Goal: Transaction & Acquisition: Purchase product/service

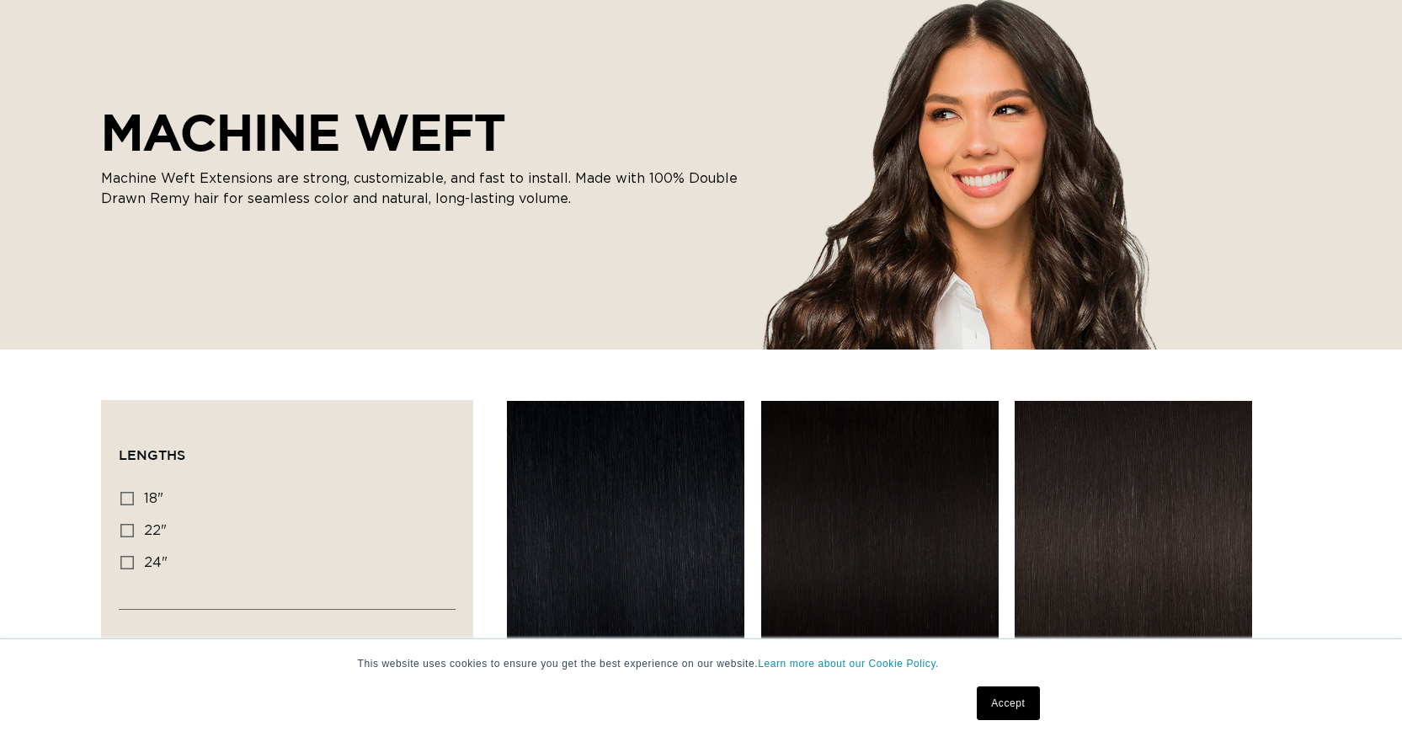
scroll to position [421, 0]
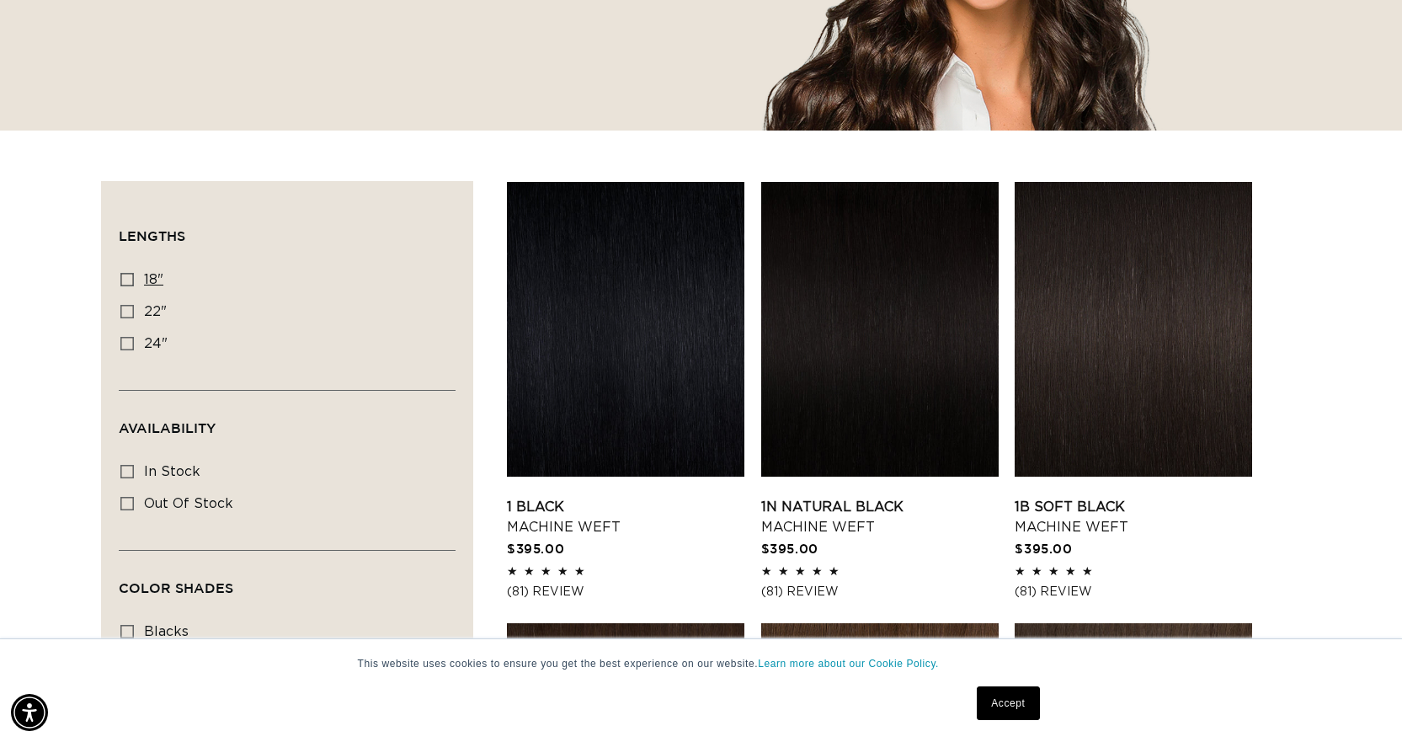
click at [124, 285] on icon at bounding box center [126, 279] width 13 height 13
click at [124, 285] on input "18" 18" (41 products)" at bounding box center [126, 279] width 13 height 13
checkbox input "true"
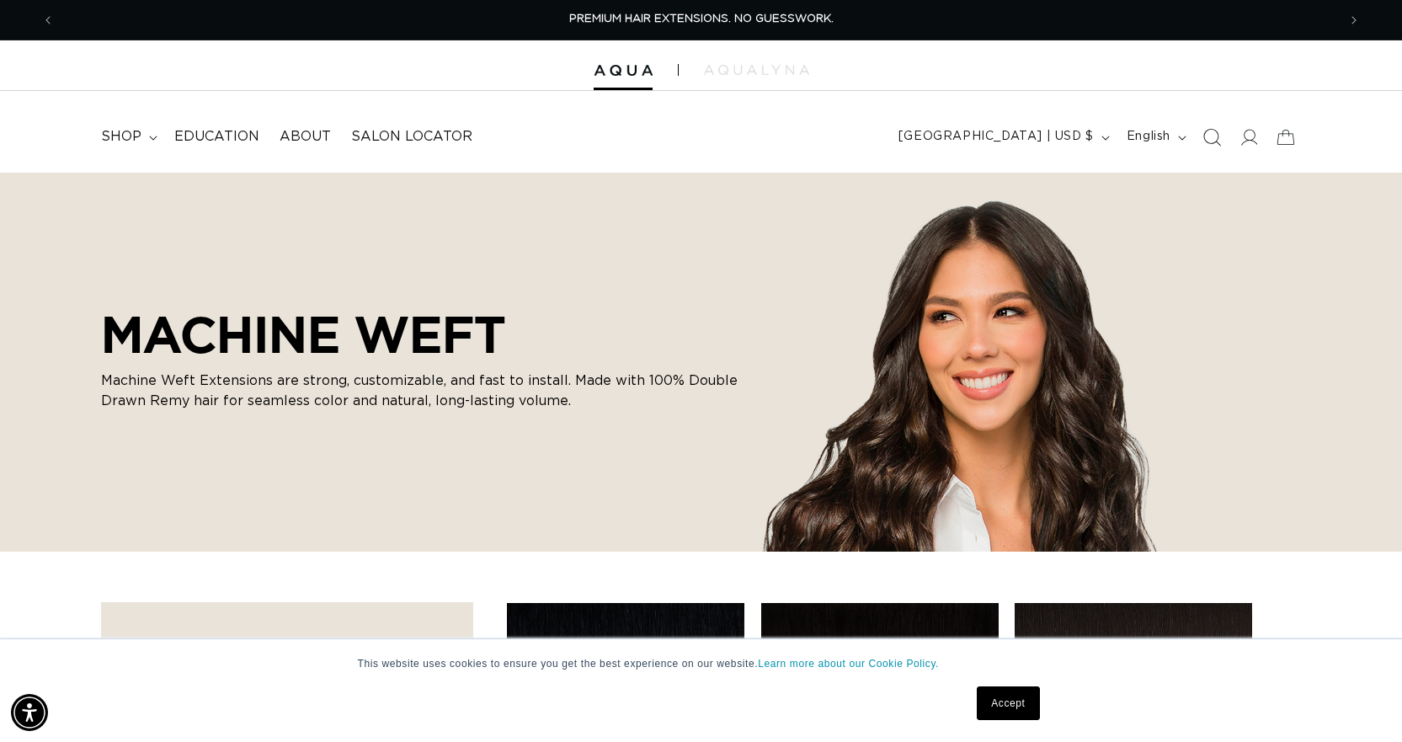
click at [1204, 136] on icon "Search" at bounding box center [1213, 138] width 18 height 18
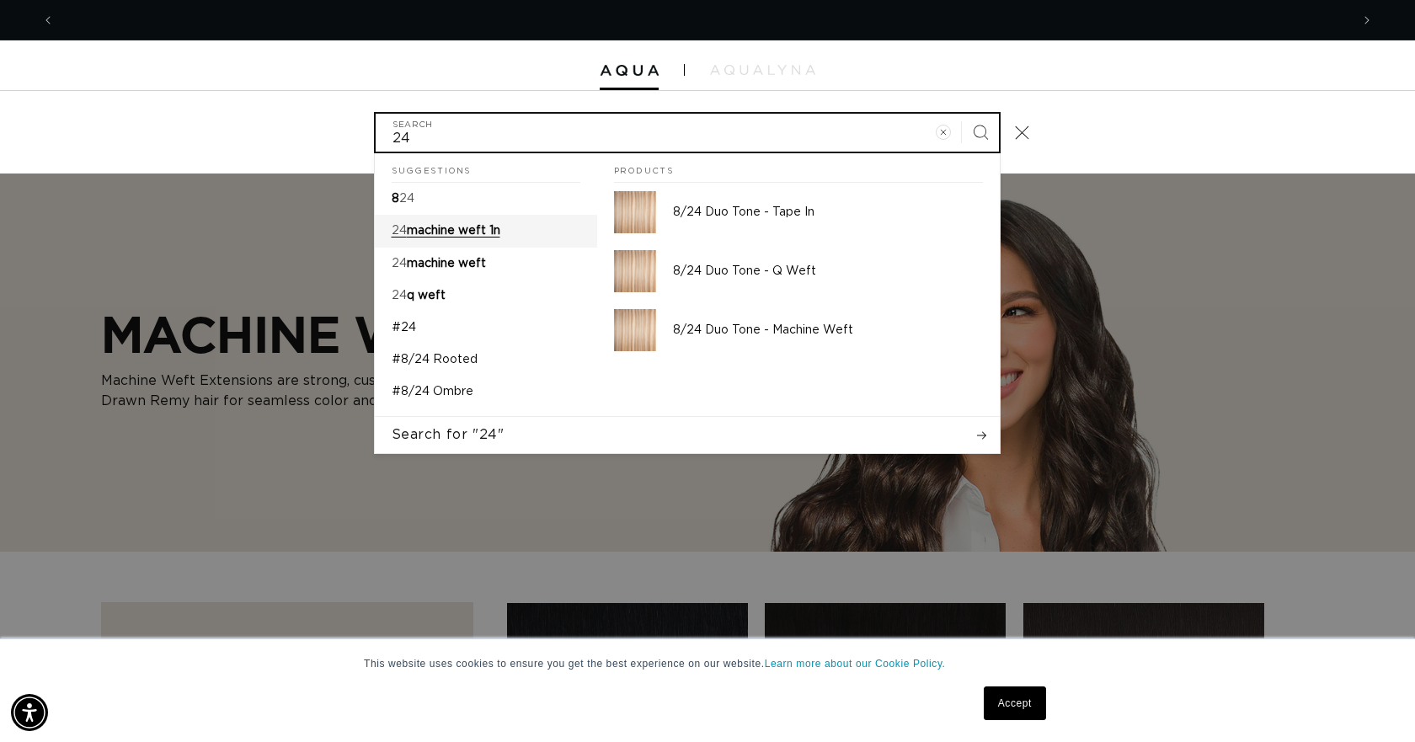
scroll to position [0, 2590]
type input "24"
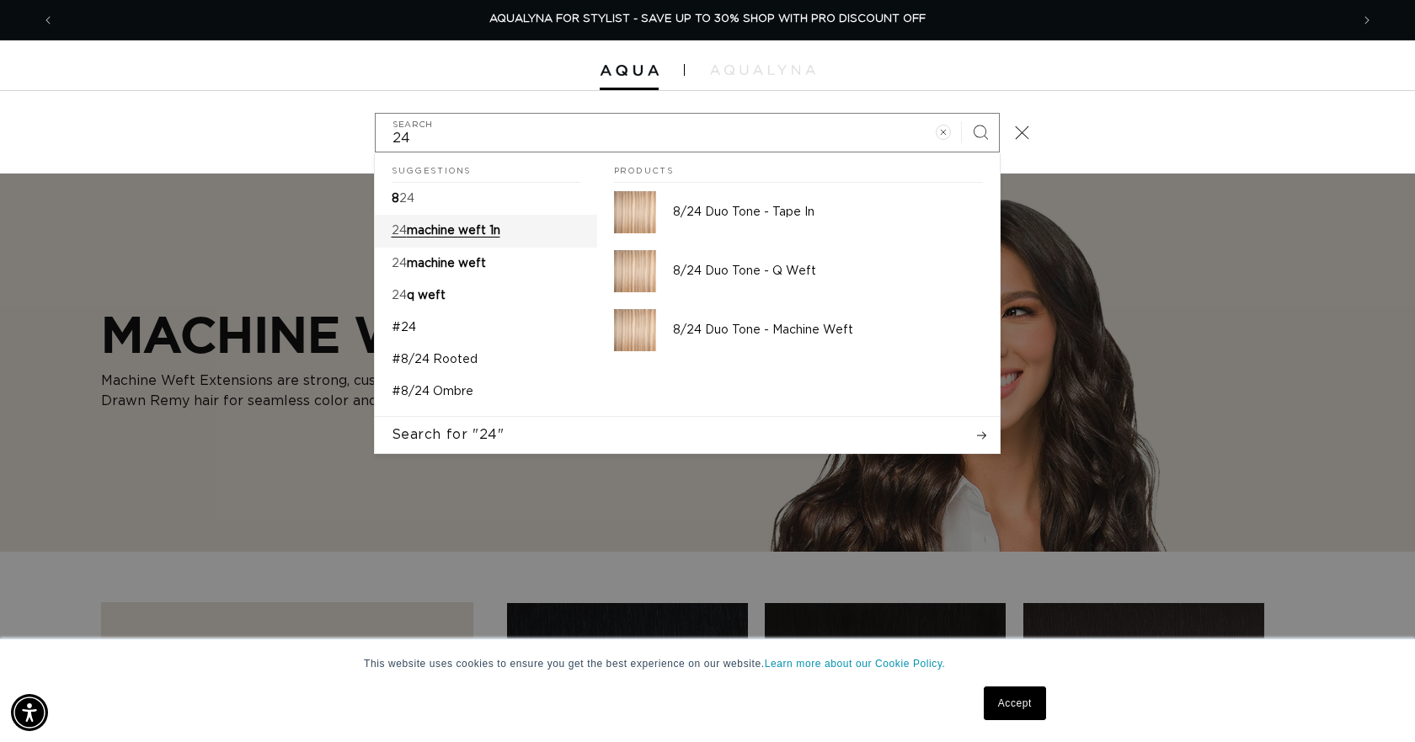
click at [473, 236] on span "machine weft 1n" at bounding box center [453, 231] width 93 height 12
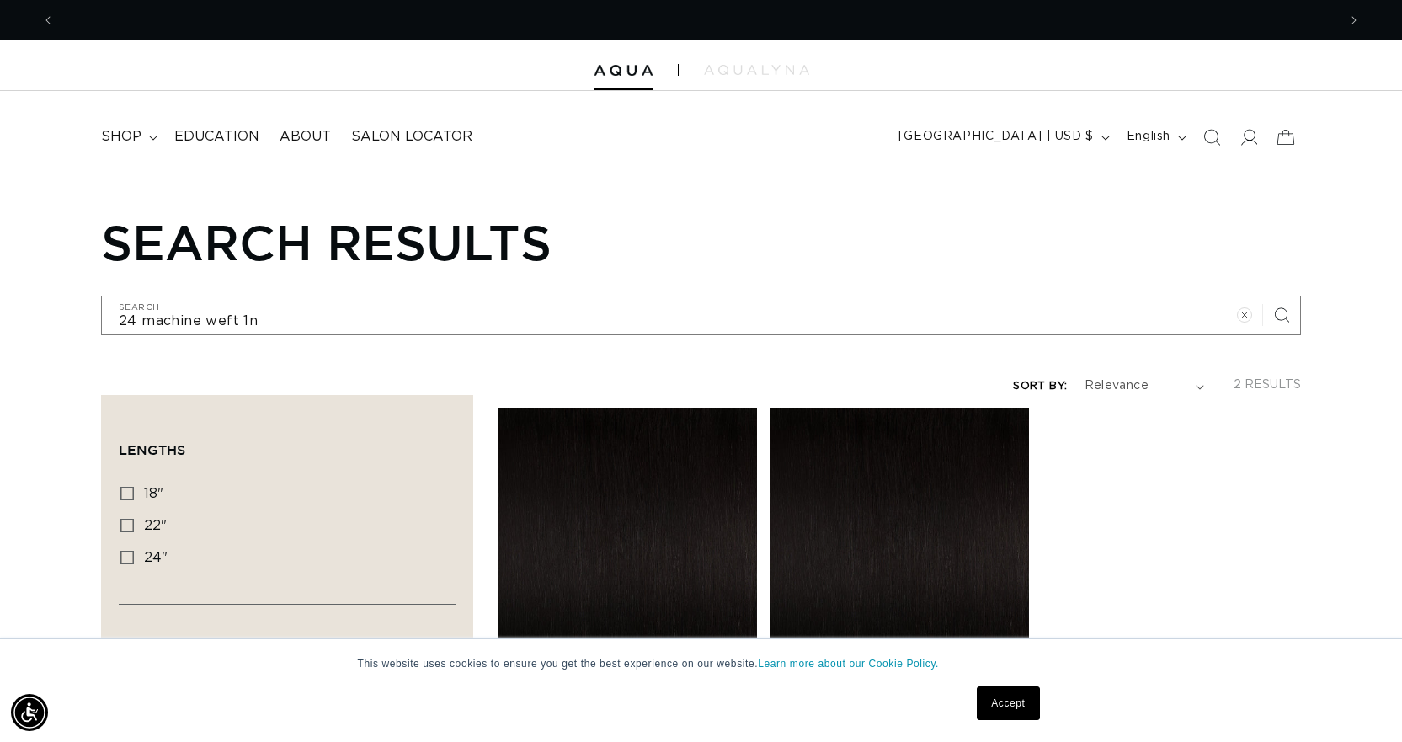
scroll to position [0, 1283]
click at [1215, 136] on icon "Search" at bounding box center [1212, 137] width 18 height 18
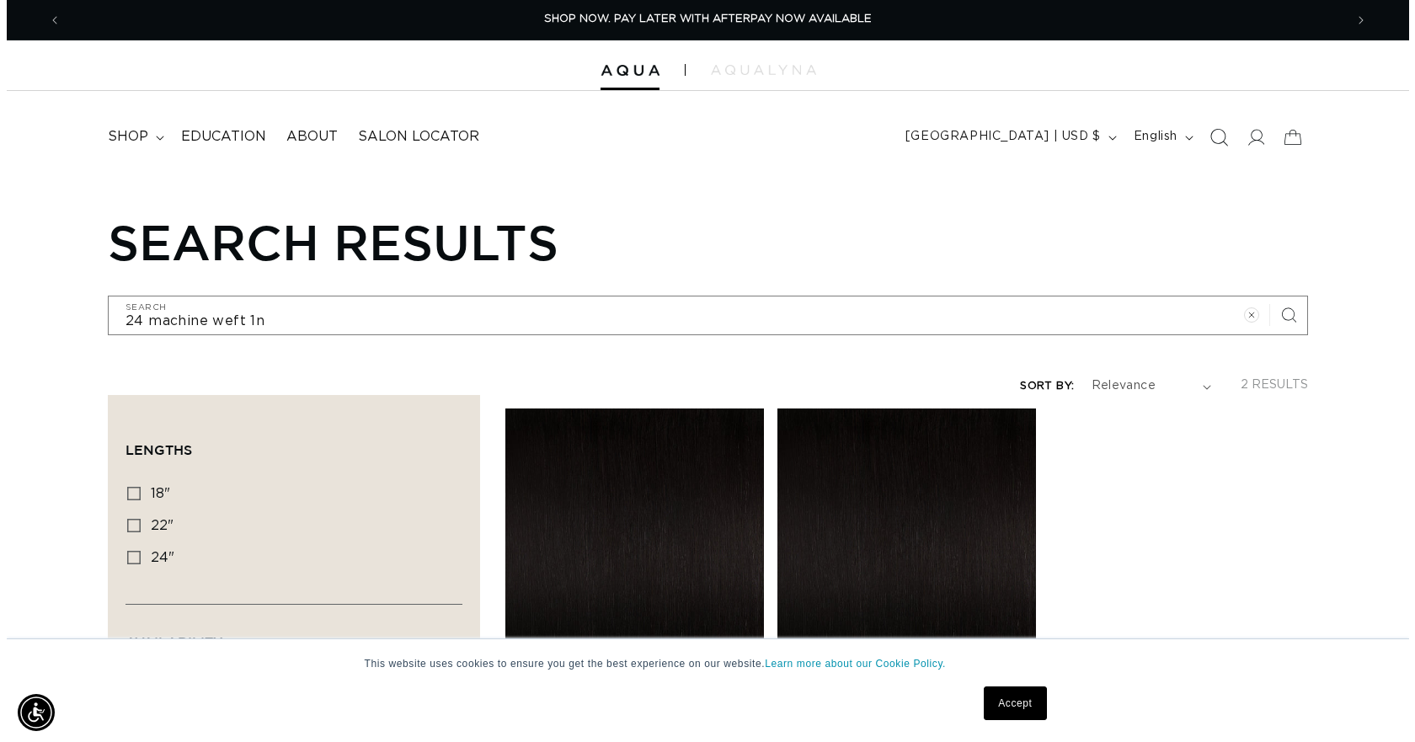
scroll to position [0, 1295]
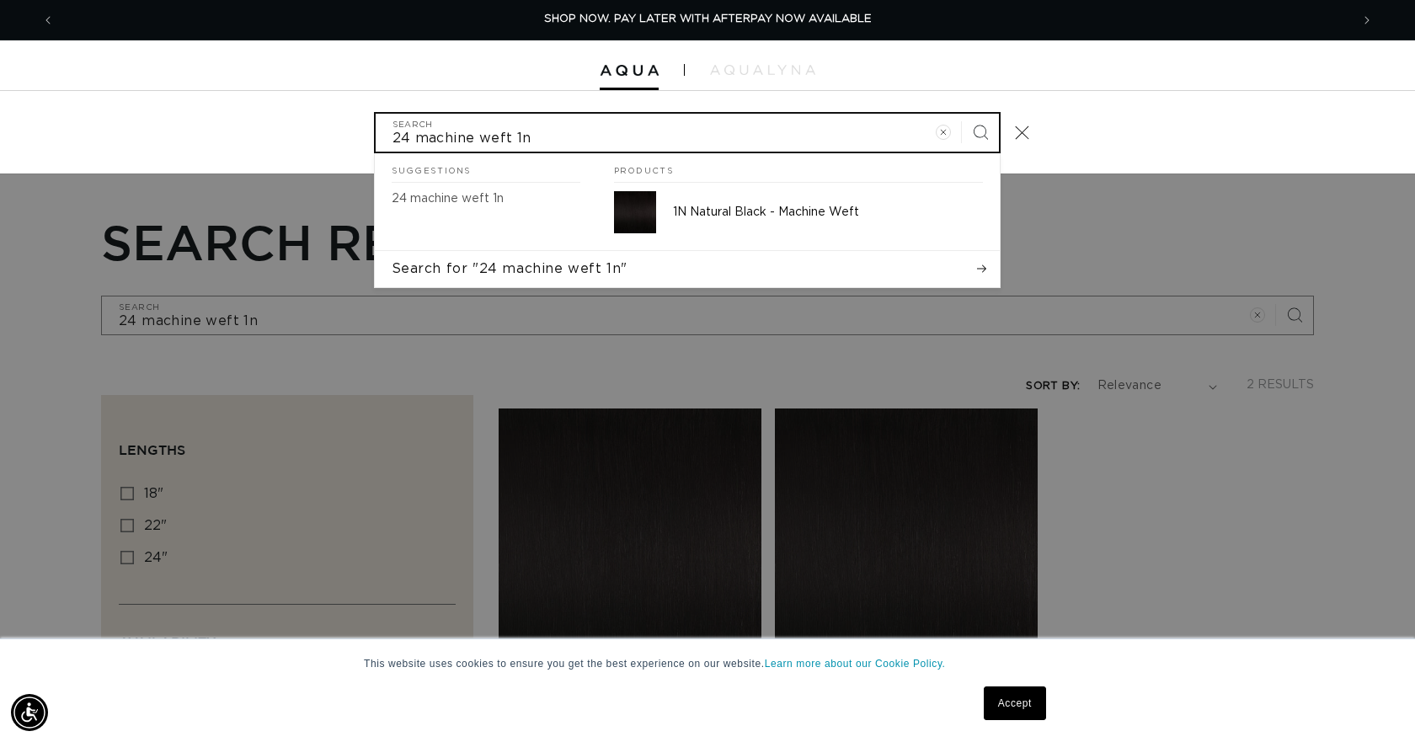
click at [623, 136] on input "24 machine weft 1n" at bounding box center [687, 133] width 623 height 38
type input "24 machine weft 1"
type input "24 machine weft"
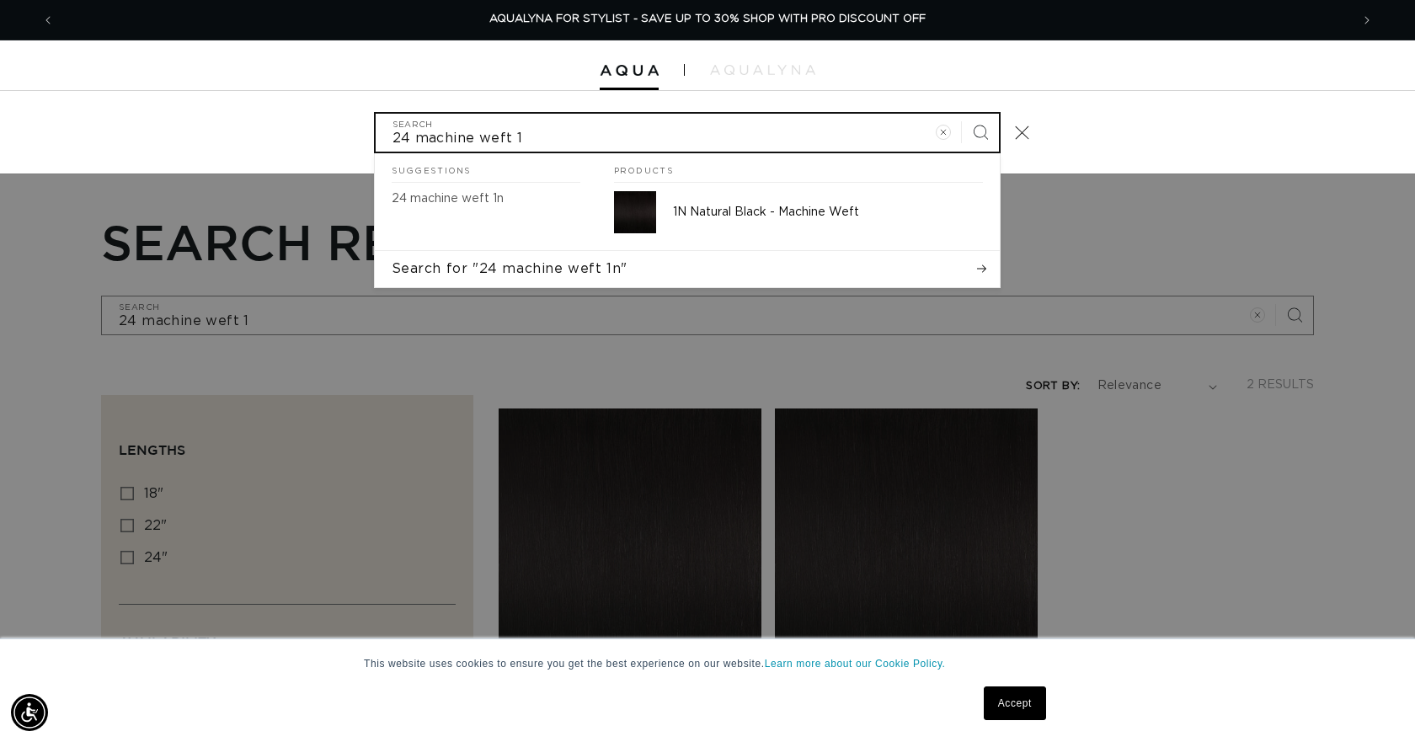
type input "24 machine weft"
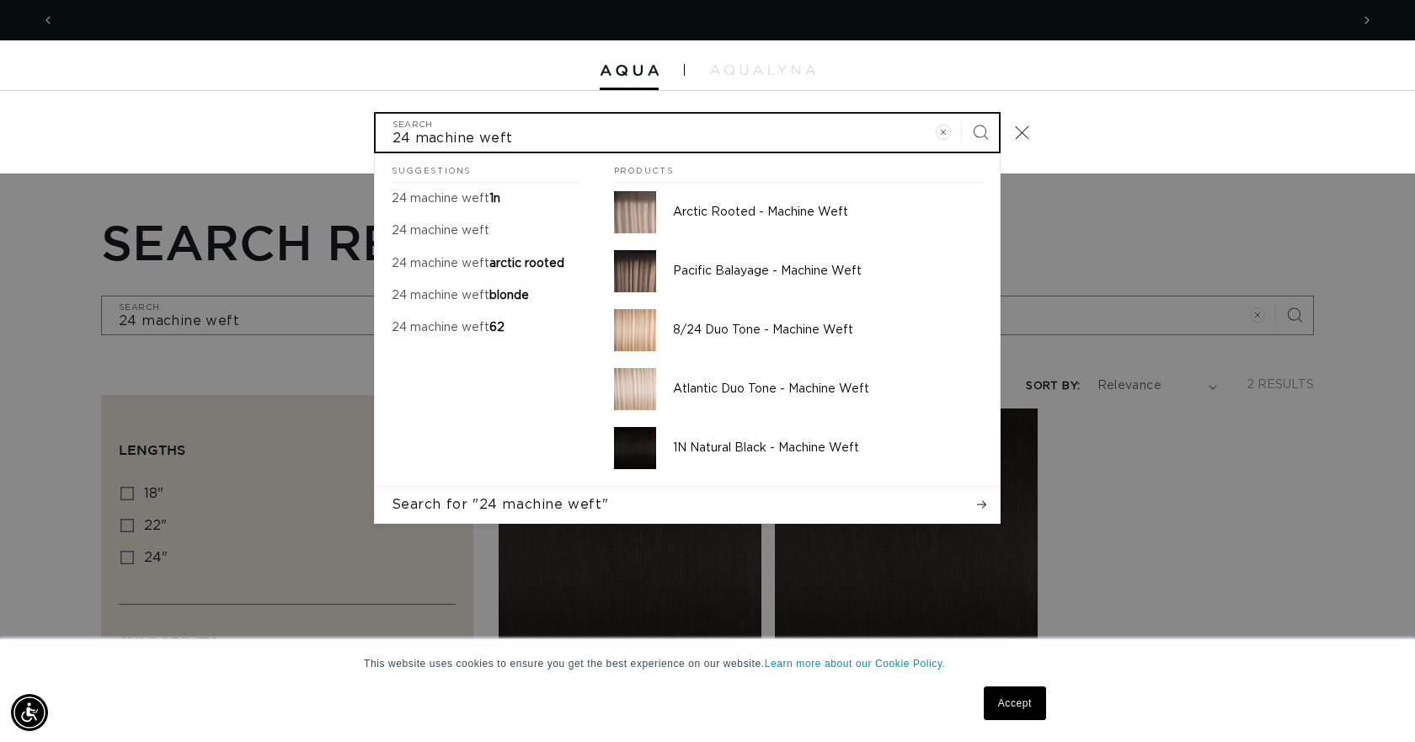
scroll to position [0, 0]
type input "24 machine weft"
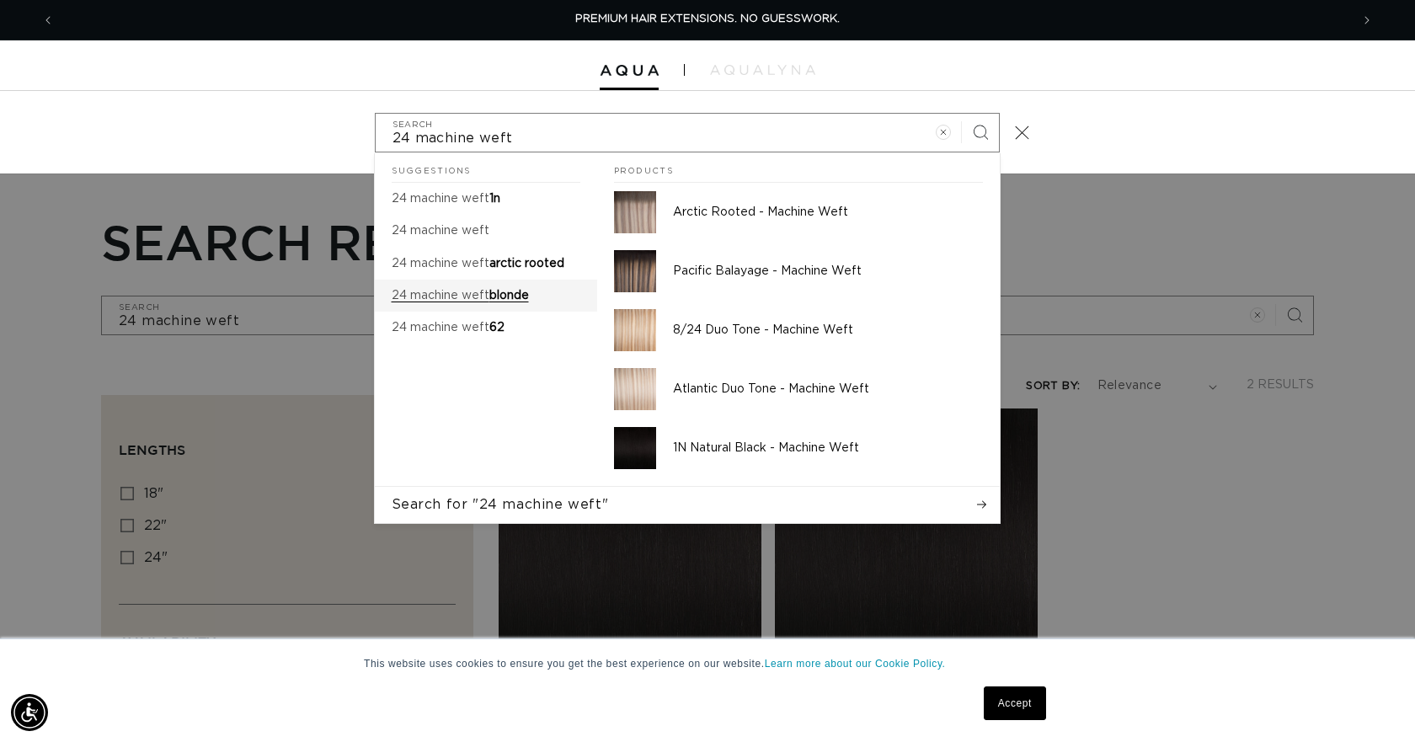
click at [482, 293] on mark "24 machine weft" at bounding box center [441, 296] width 98 height 12
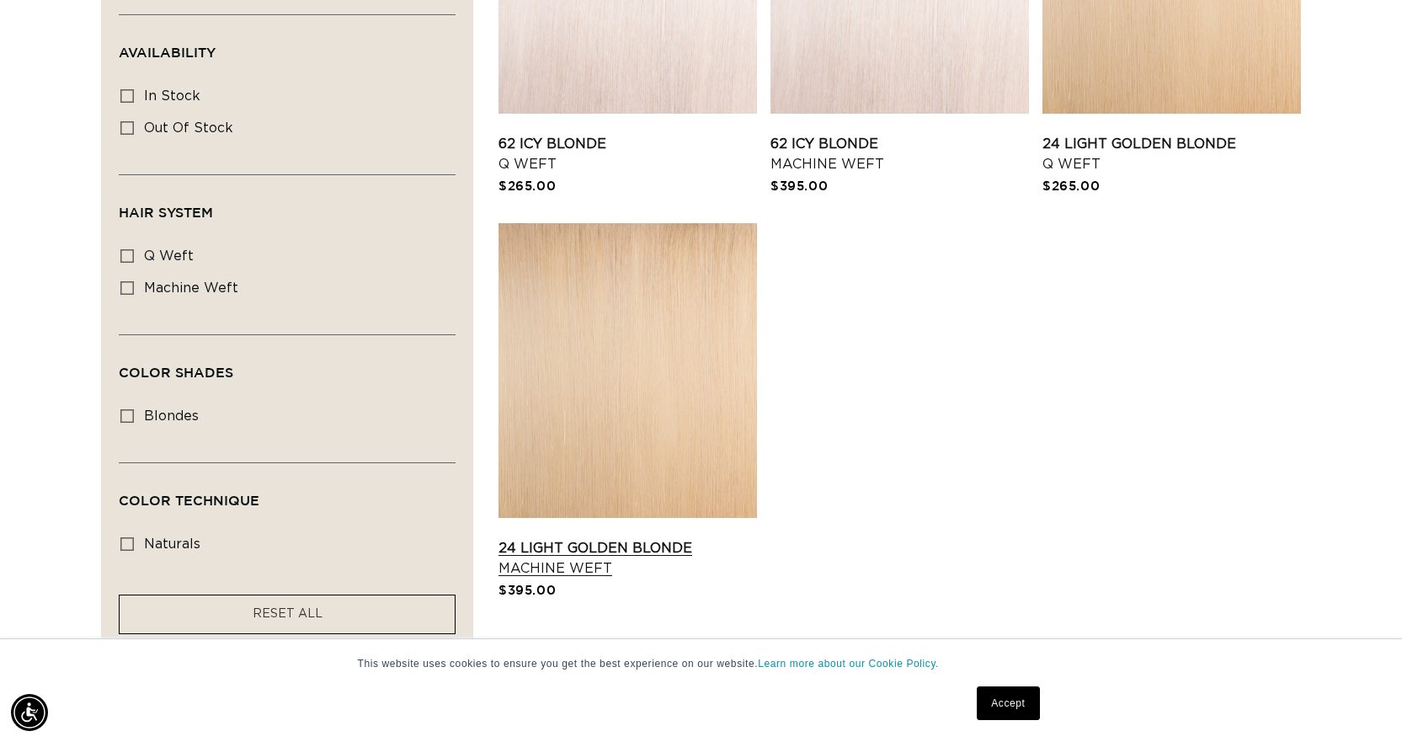
scroll to position [0, 2565]
click at [637, 538] on link "24 Light Golden Blonde Machine Weft" at bounding box center [628, 558] width 259 height 40
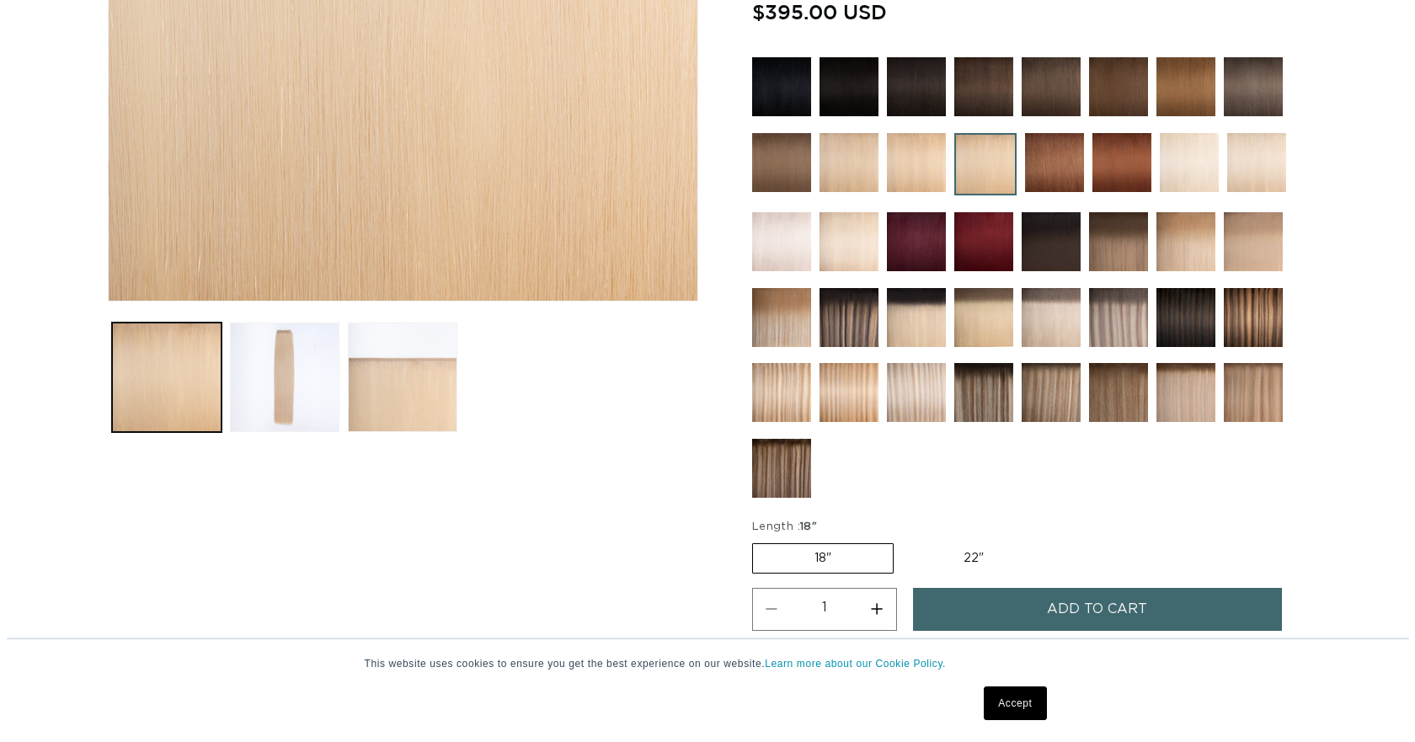
scroll to position [590, 0]
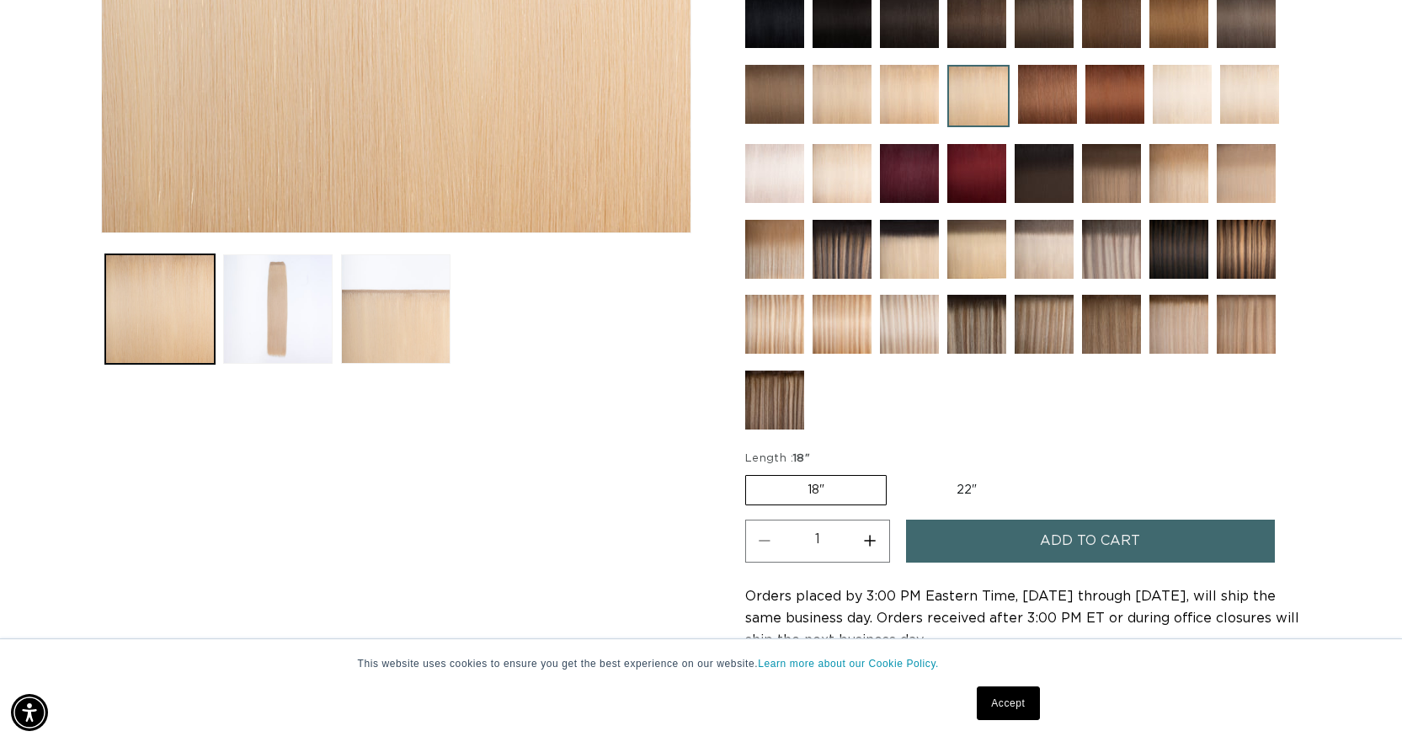
click at [963, 536] on button "Add to cart" at bounding box center [1090, 541] width 369 height 43
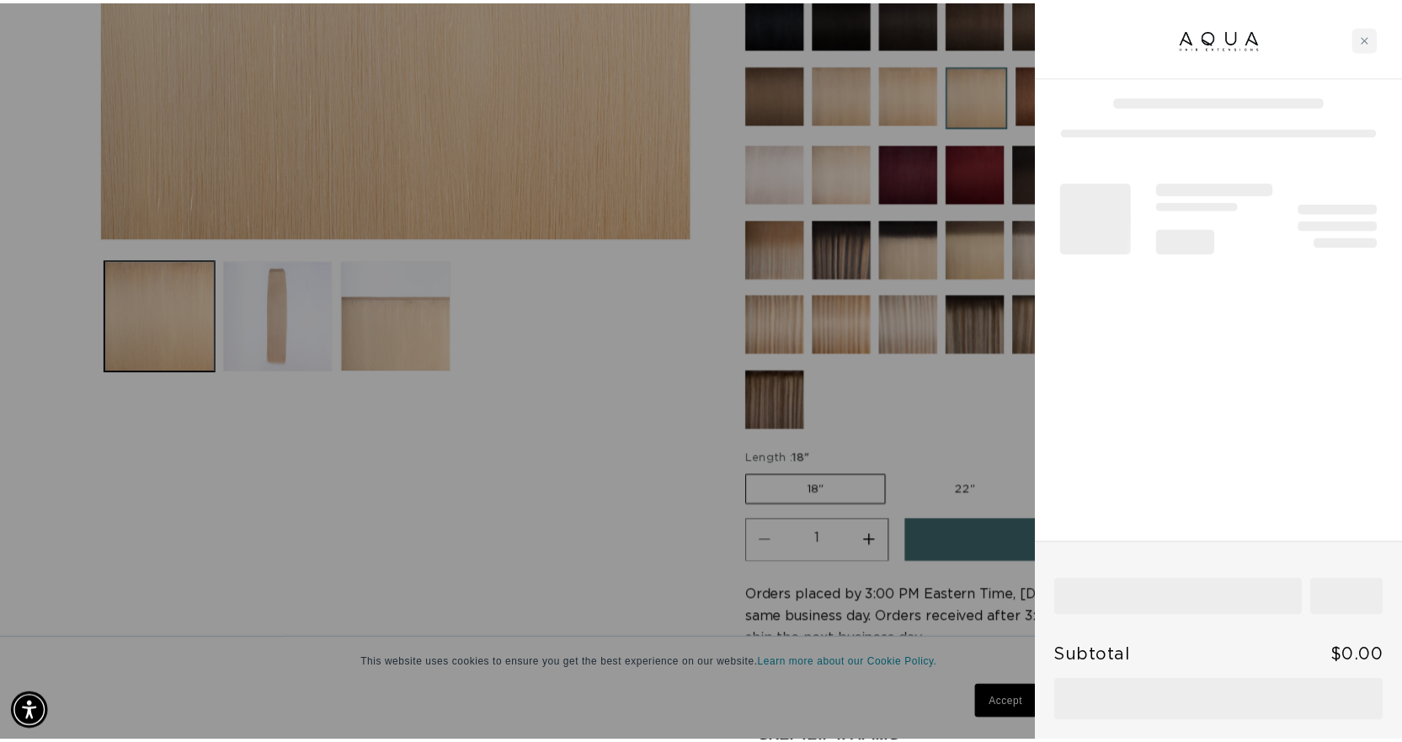
scroll to position [0, 1295]
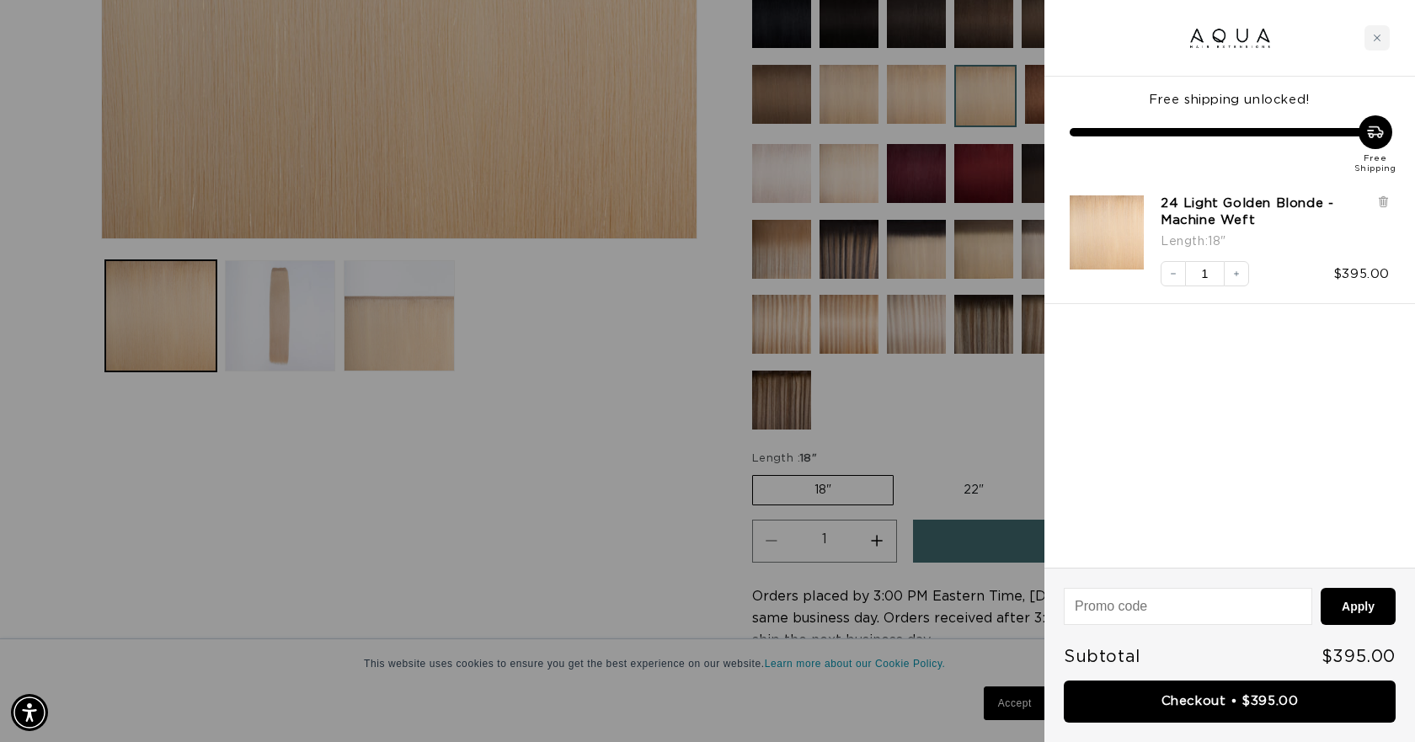
click at [679, 324] on div at bounding box center [707, 371] width 1415 height 742
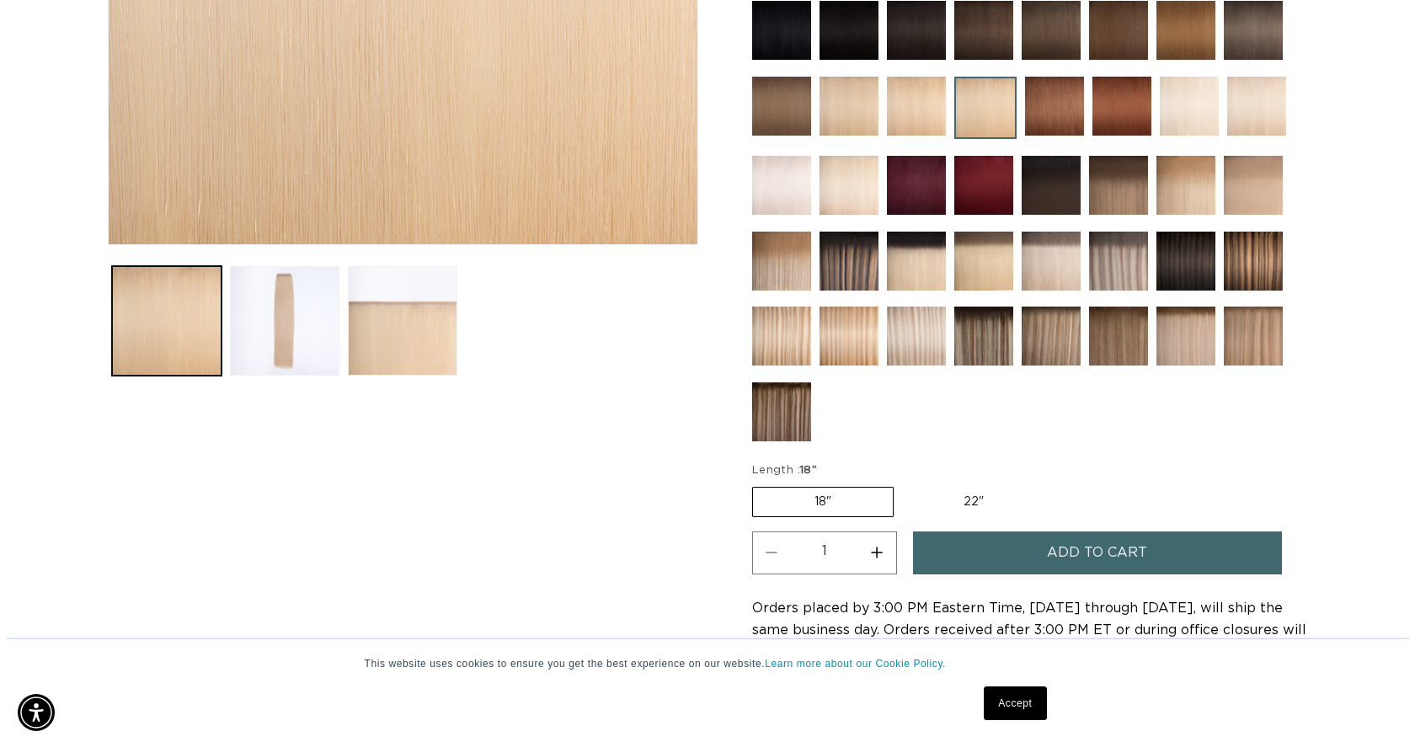
scroll to position [0, 0]
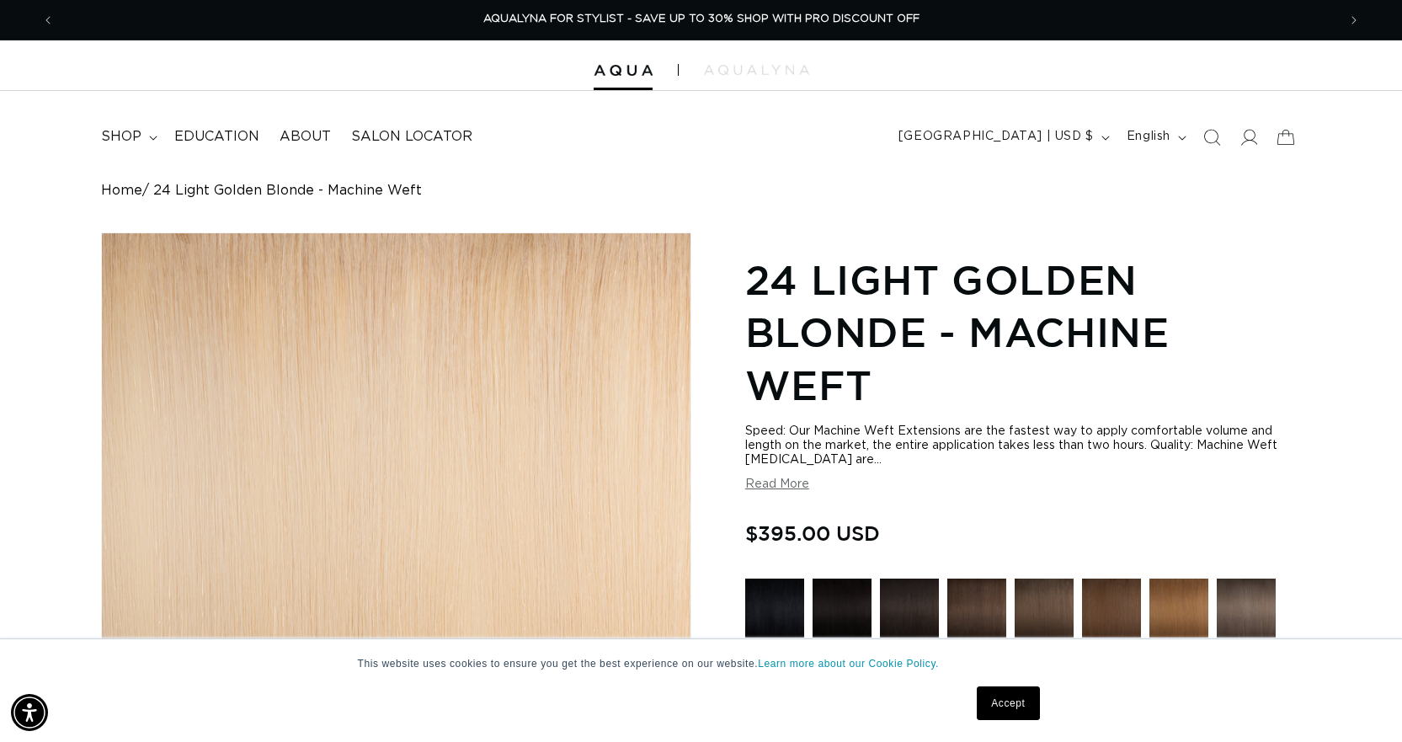
click at [1208, 137] on icon "Search" at bounding box center [1211, 137] width 17 height 17
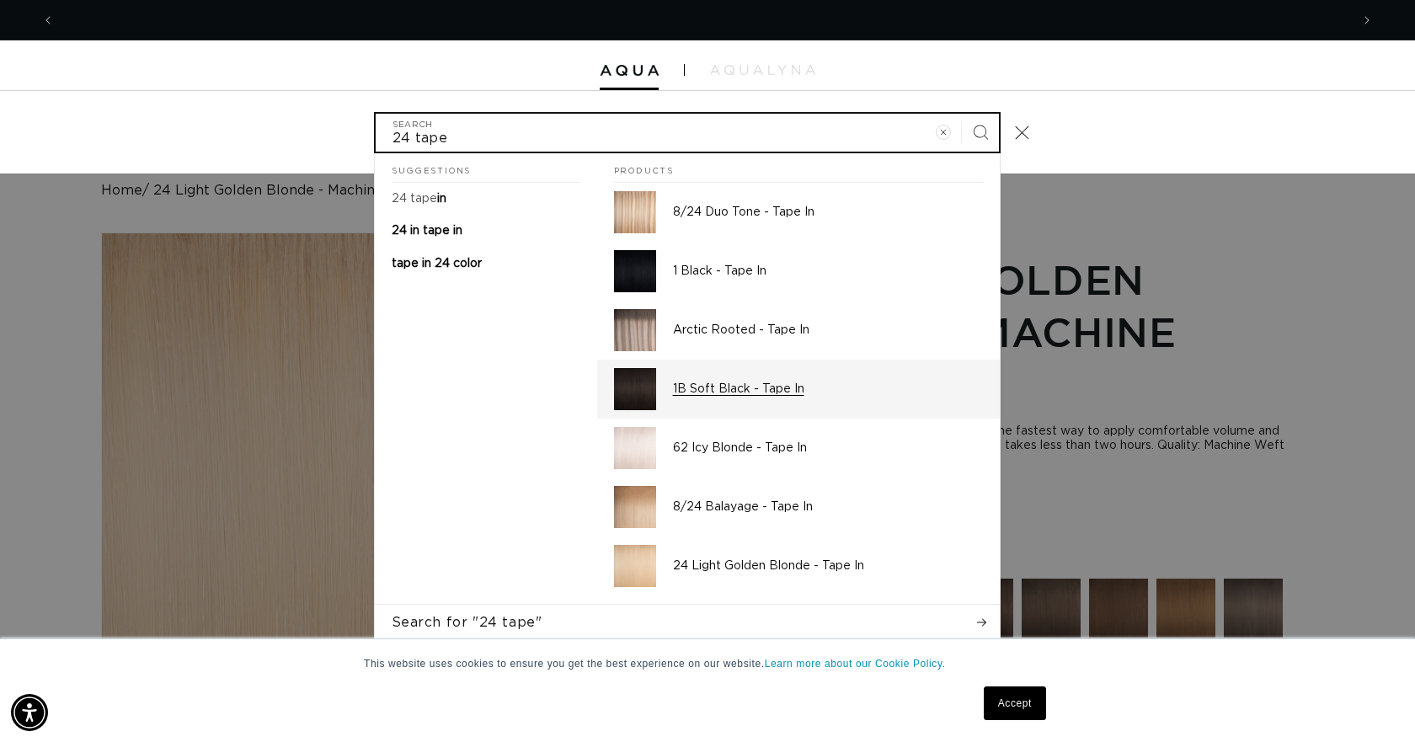
scroll to position [0, 2590]
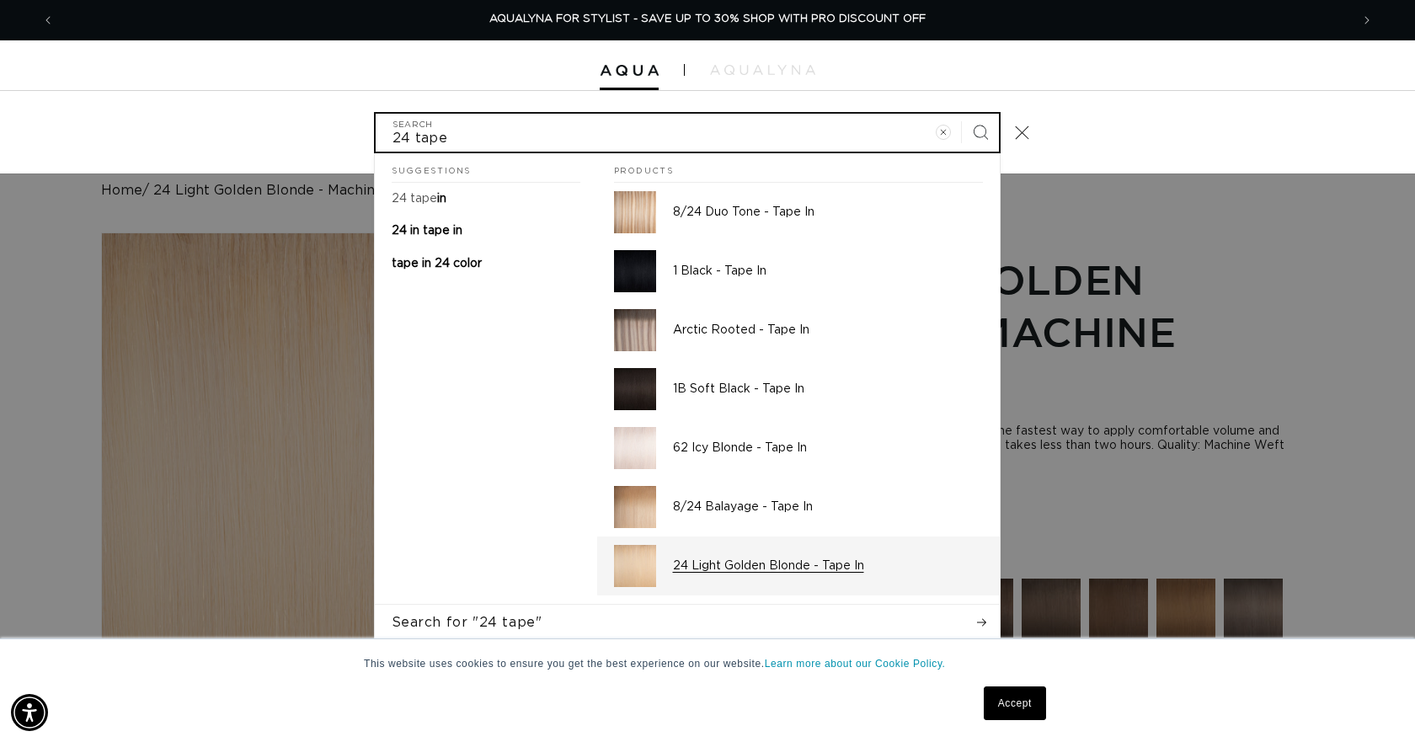
type input "24 tape"
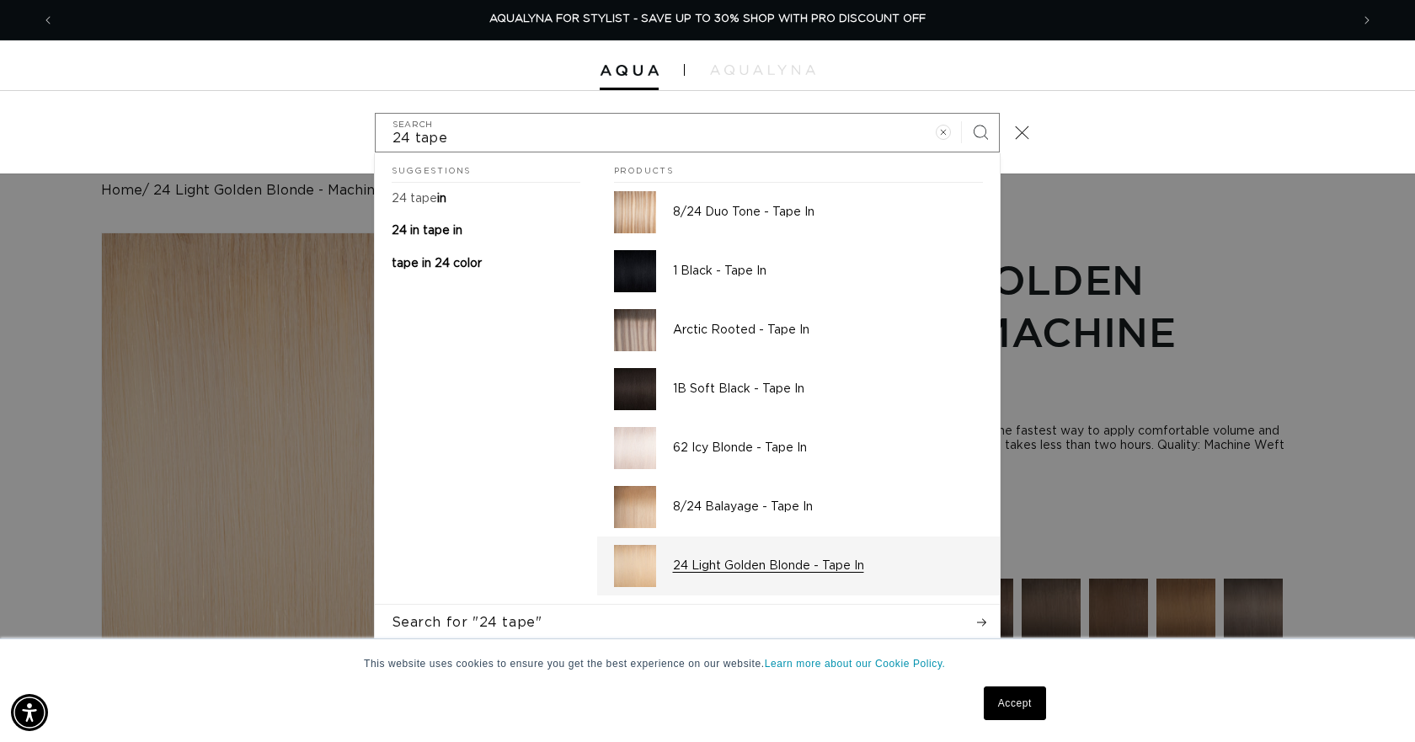
click at [792, 569] on p "24 Light Golden Blonde - Tape In" at bounding box center [828, 565] width 310 height 15
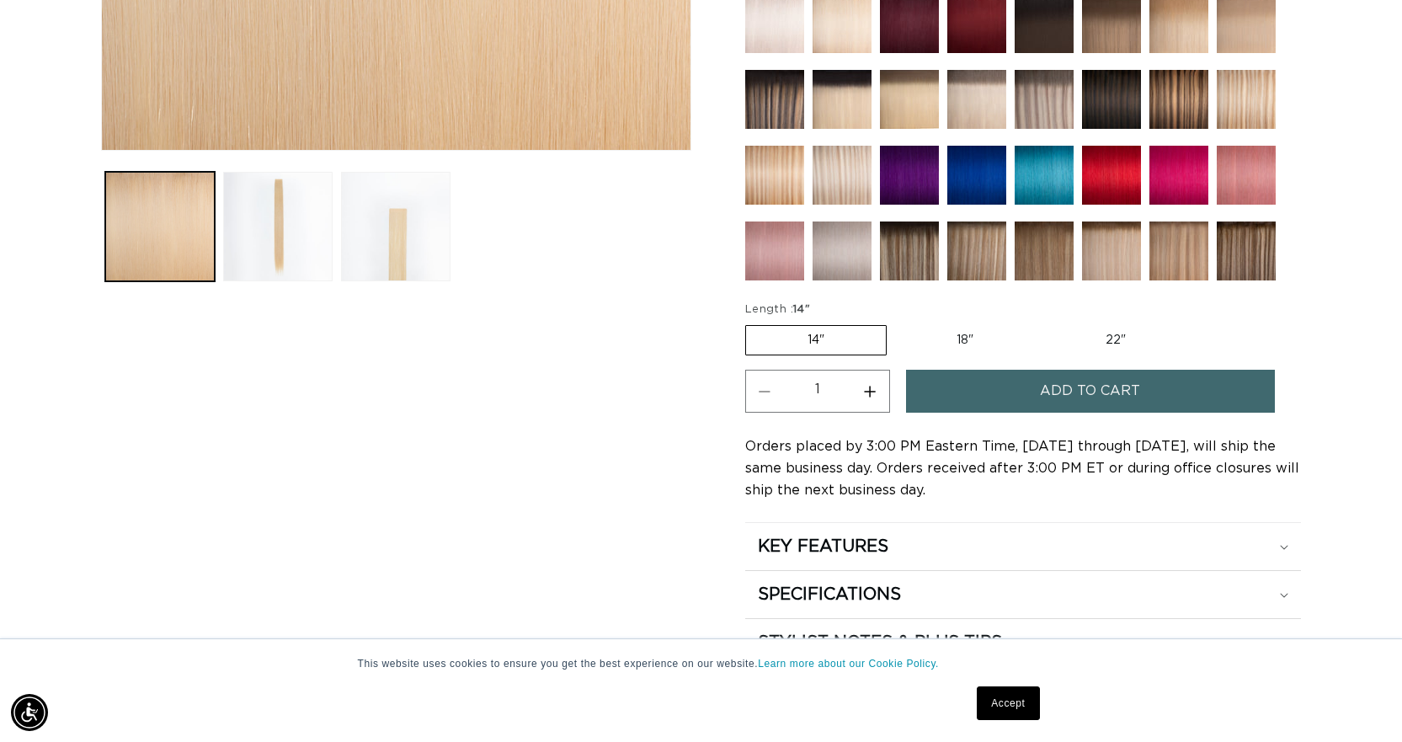
scroll to position [674, 0]
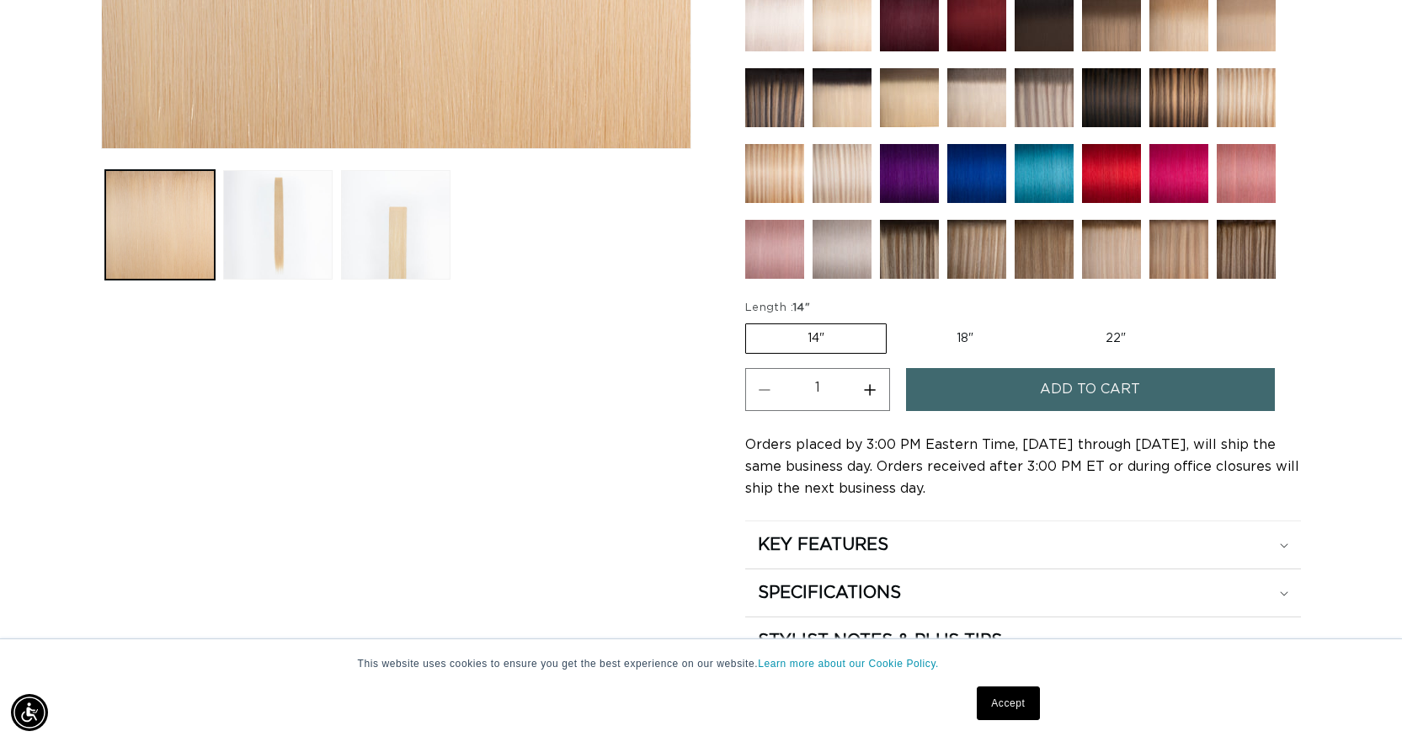
click at [984, 339] on label "18" Variant sold out or unavailable" at bounding box center [965, 338] width 140 height 29
click at [896, 321] on input "18" Variant sold out or unavailable" at bounding box center [895, 320] width 1 height 1
radio input "true"
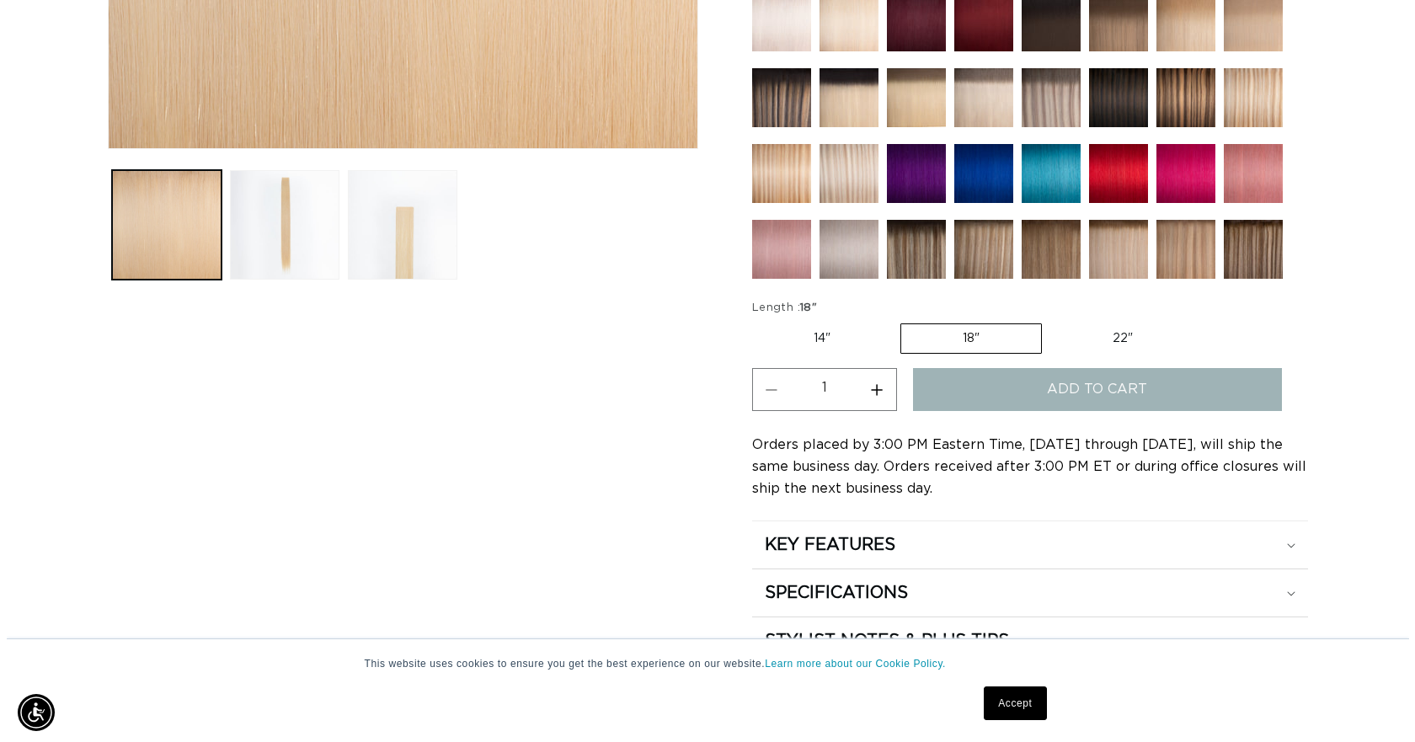
scroll to position [0, 1283]
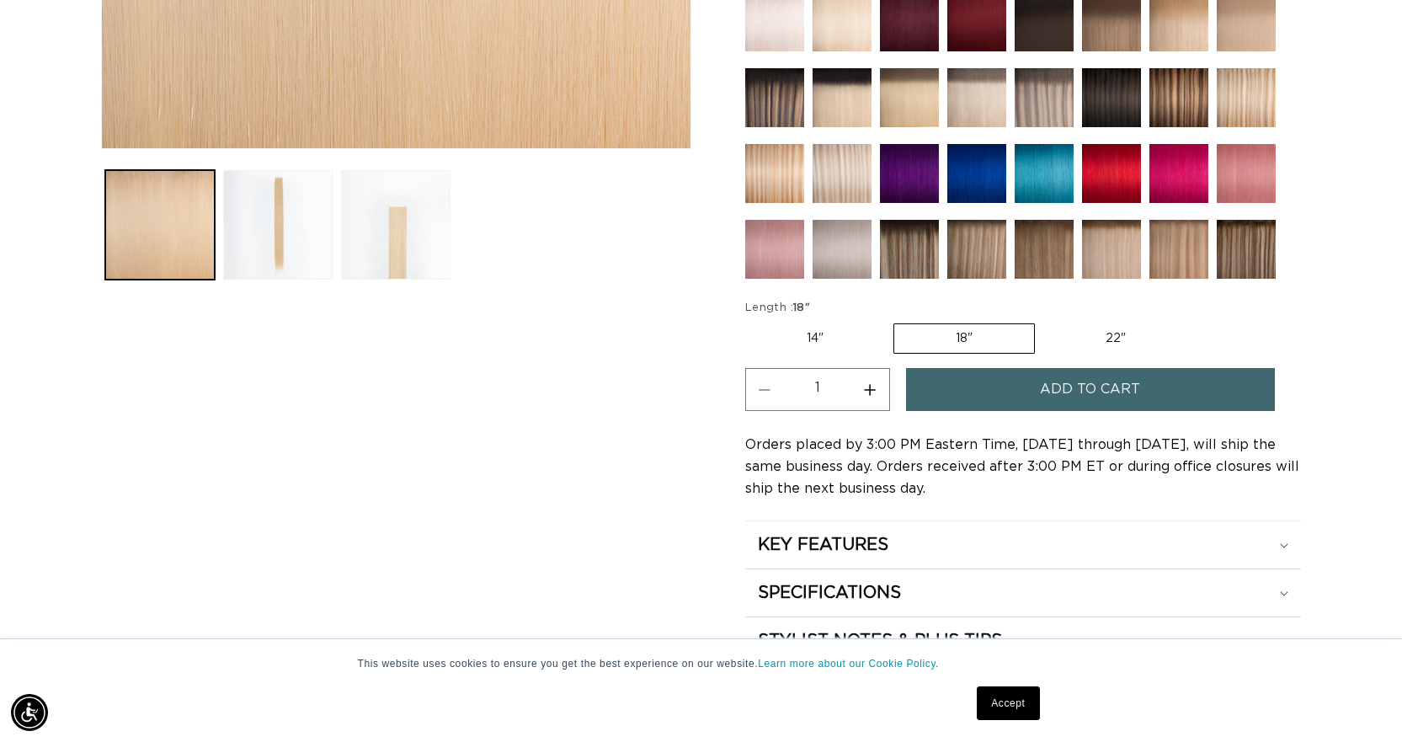
click at [1078, 393] on span "Add to cart" at bounding box center [1090, 389] width 100 height 43
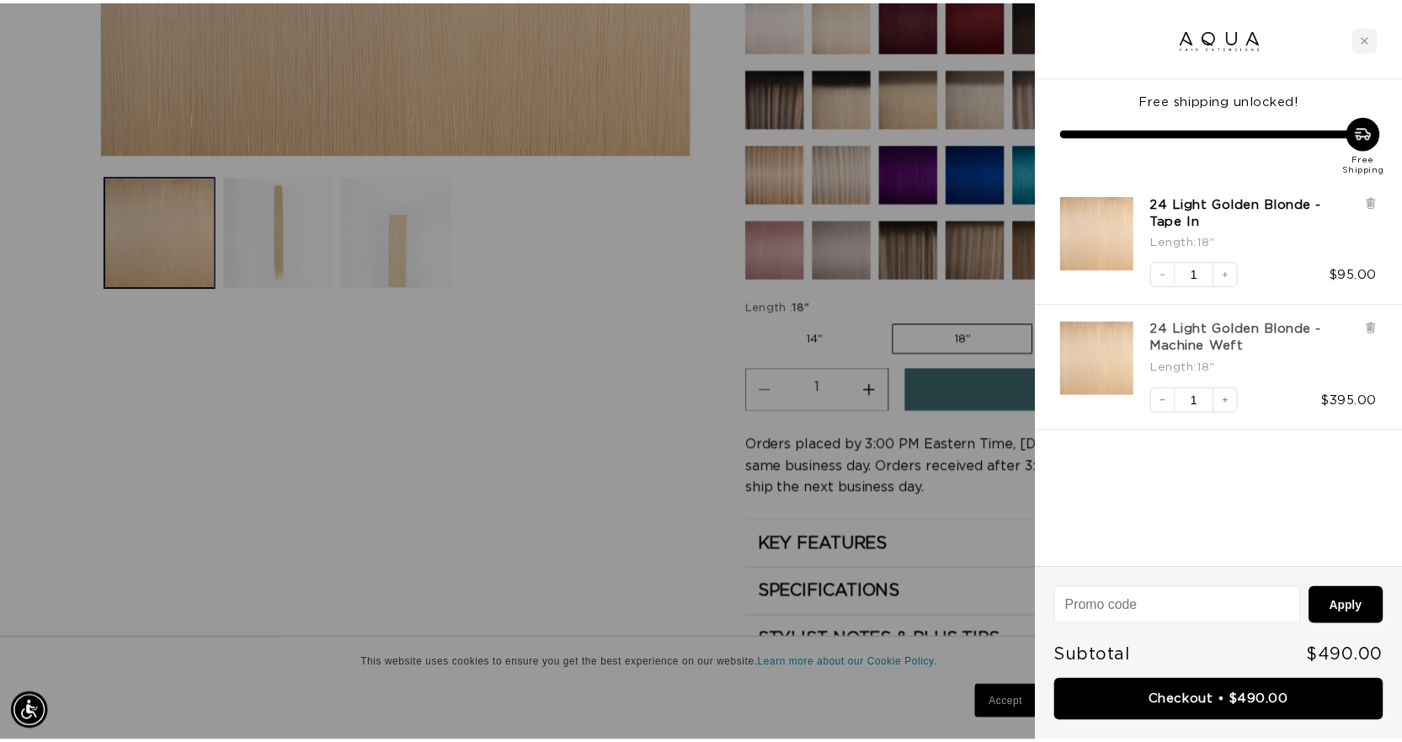
scroll to position [0, 2590]
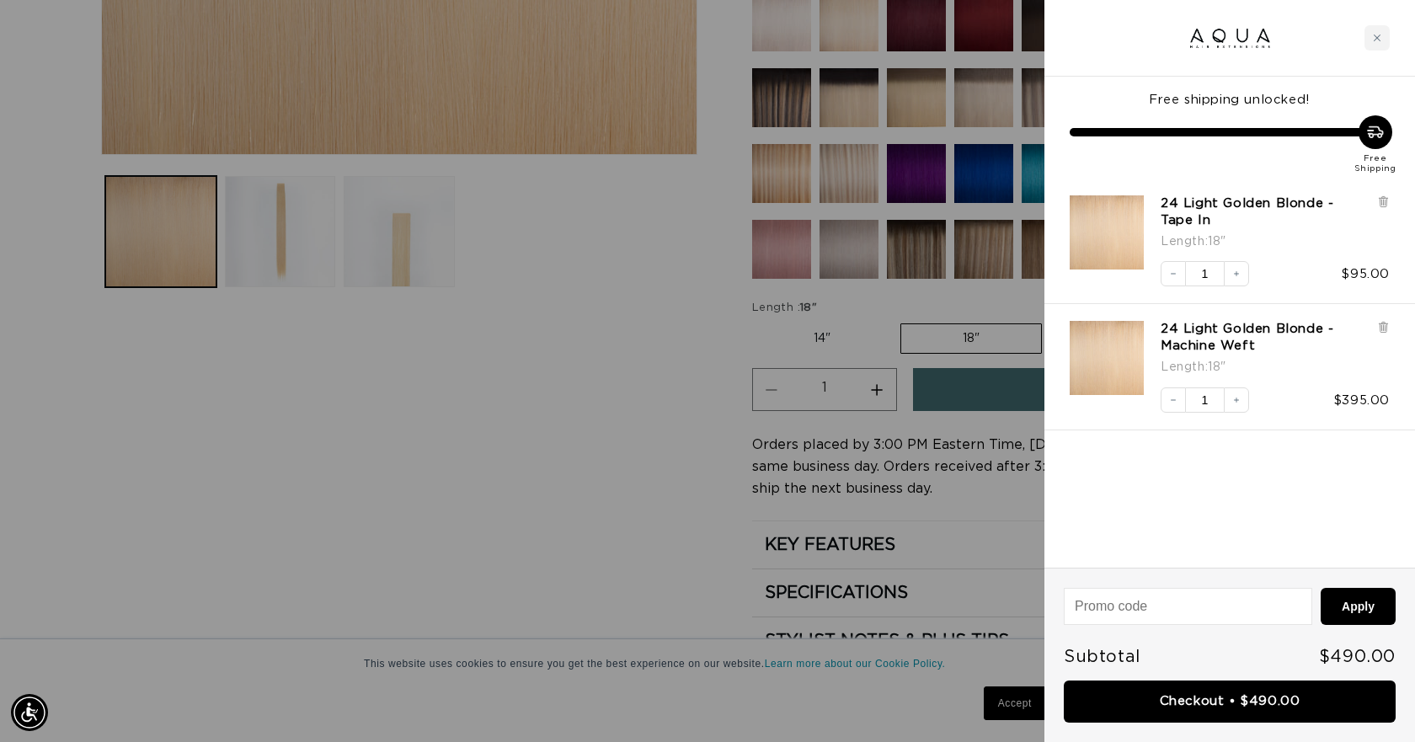
click at [608, 397] on div at bounding box center [707, 371] width 1415 height 742
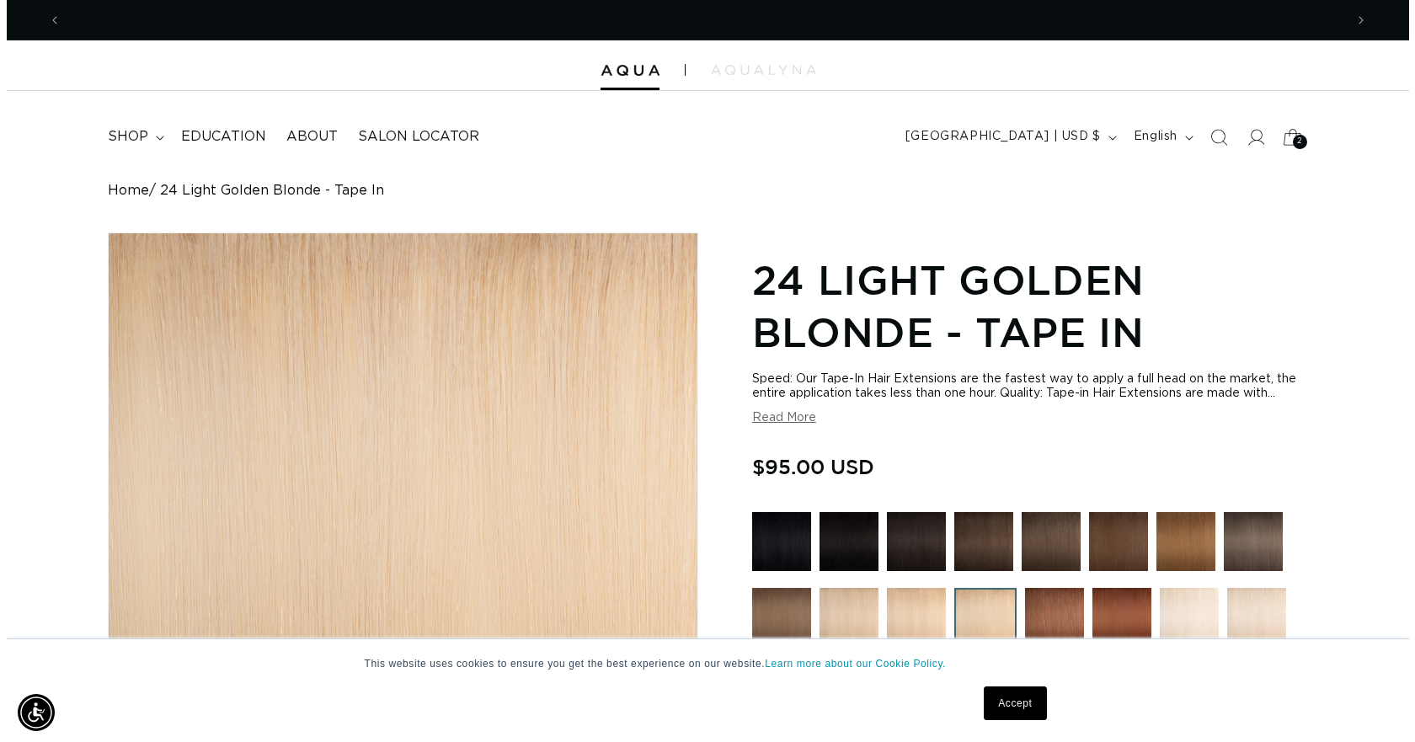
scroll to position [0, 0]
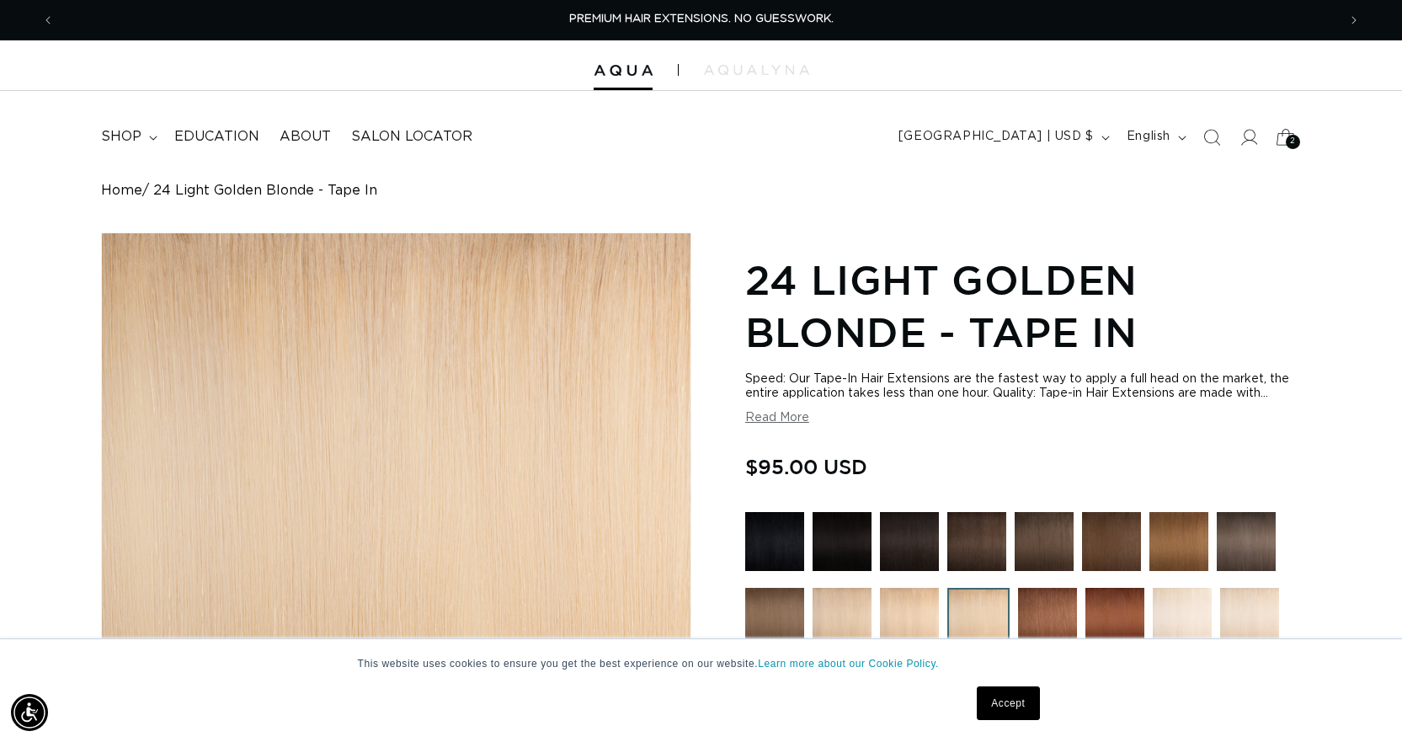
click at [1290, 138] on span "2" at bounding box center [1293, 142] width 6 height 14
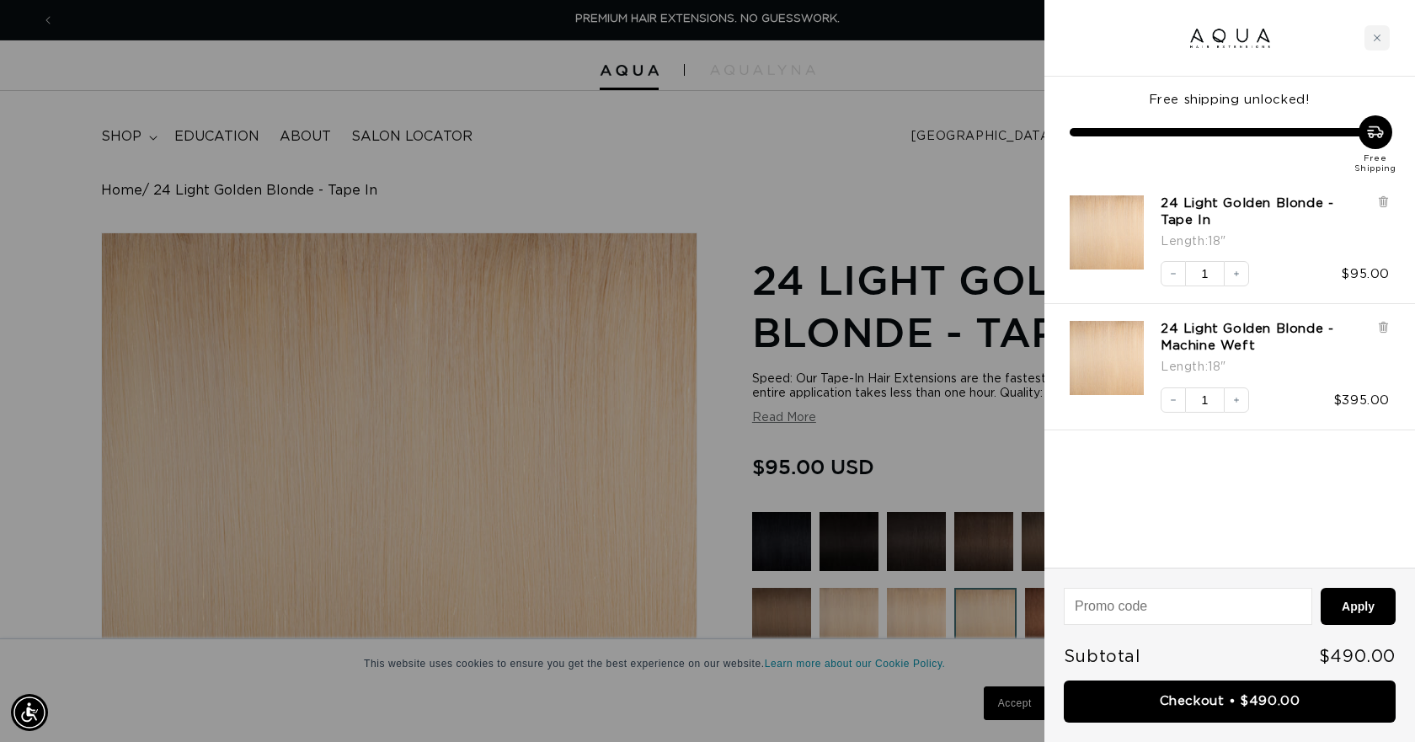
drag, startPoint x: 1171, startPoint y: 691, endPoint x: 1209, endPoint y: 667, distance: 44.6
click at [1173, 689] on link "Checkout • $490.00" at bounding box center [1230, 701] width 332 height 43
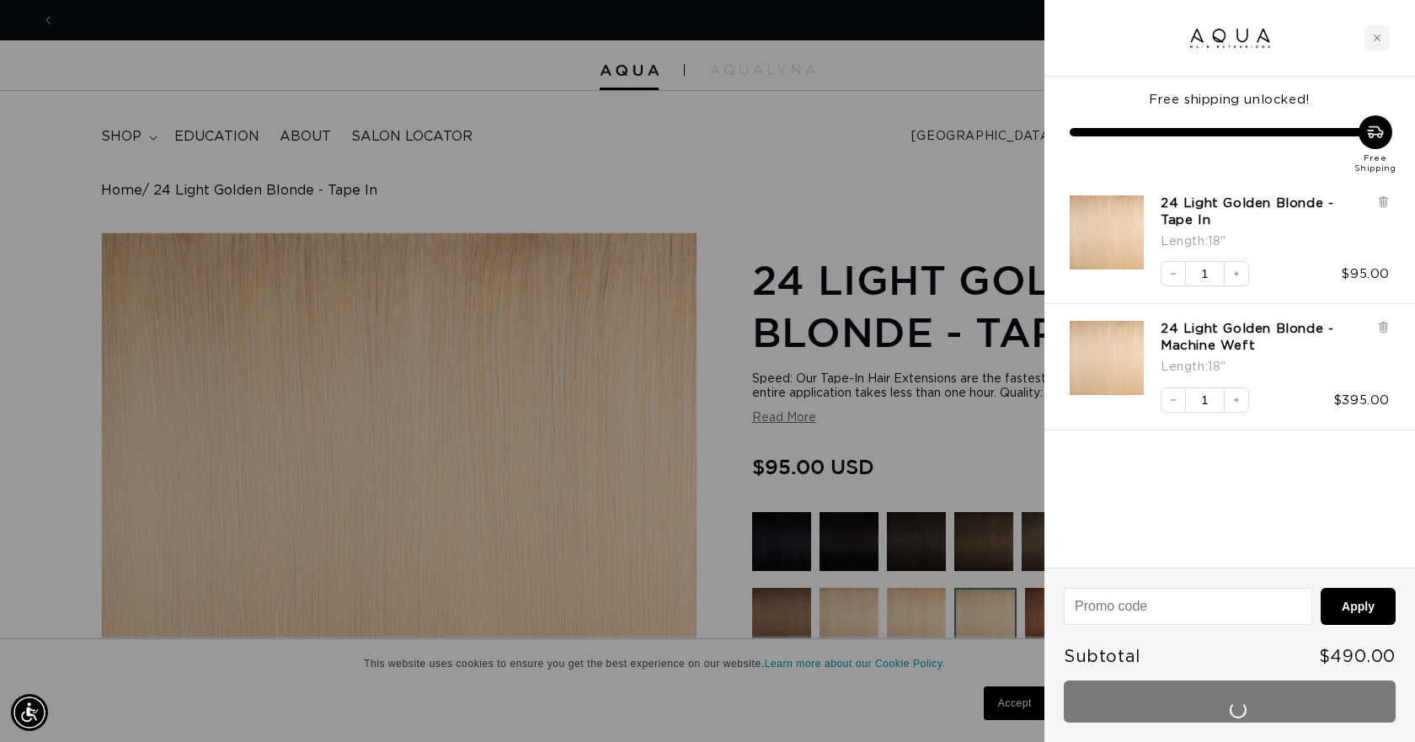
scroll to position [0, 1295]
